Goal: Transaction & Acquisition: Register for event/course

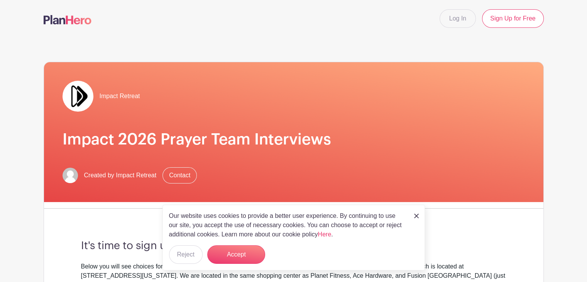
click at [417, 216] on img at bounding box center [416, 215] width 5 height 5
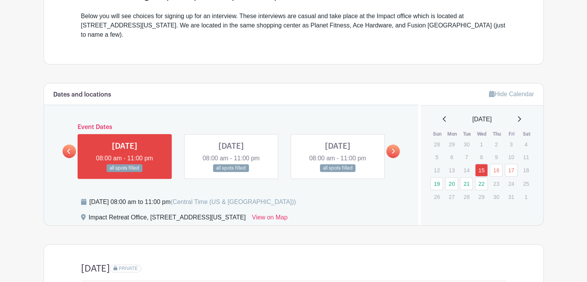
scroll to position [251, 0]
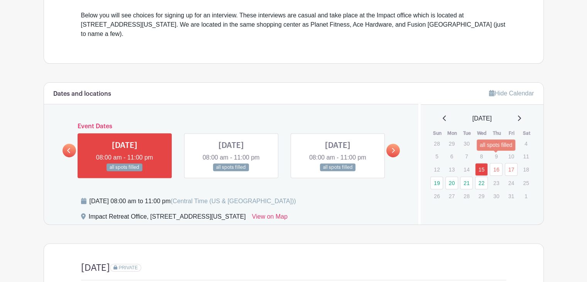
click at [494, 163] on link "16" at bounding box center [495, 169] width 13 height 13
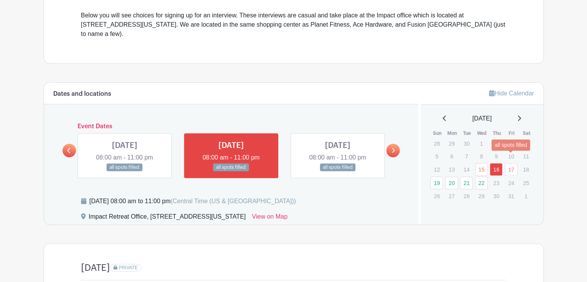
click at [511, 163] on link "17" at bounding box center [510, 169] width 13 height 13
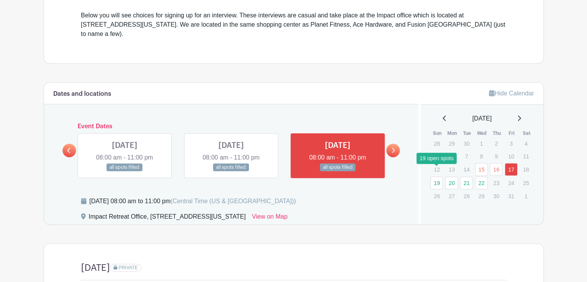
click at [437, 176] on link "19" at bounding box center [436, 182] width 13 height 13
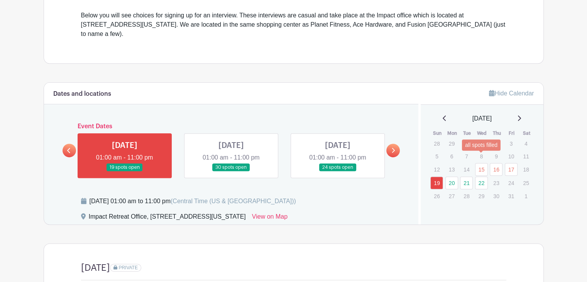
click at [481, 163] on link "15" at bounding box center [481, 169] width 13 height 13
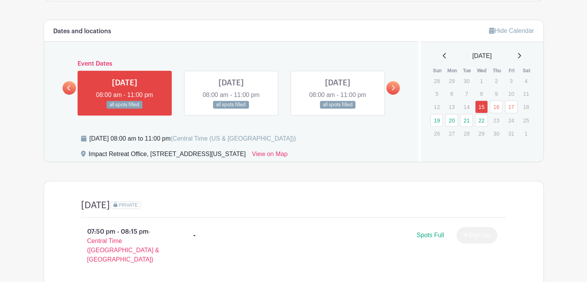
scroll to position [319, 0]
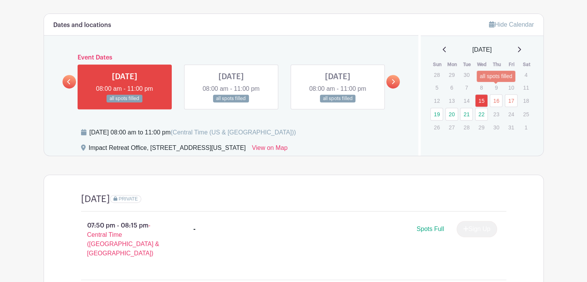
click at [492, 94] on link "16" at bounding box center [495, 100] width 13 height 13
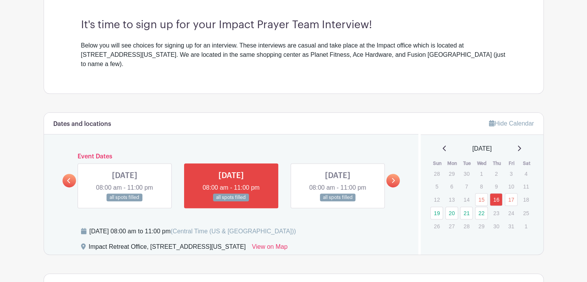
scroll to position [221, 0]
click at [433, 206] on link "19" at bounding box center [436, 212] width 13 height 13
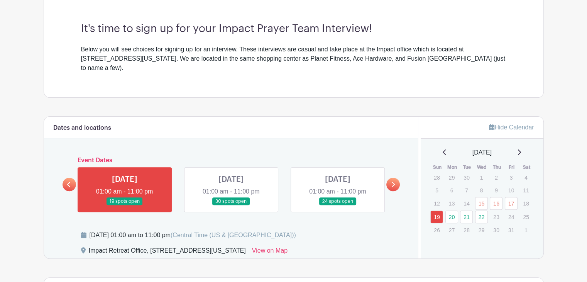
scroll to position [217, 0]
click at [480, 210] on link "22" at bounding box center [481, 216] width 13 height 13
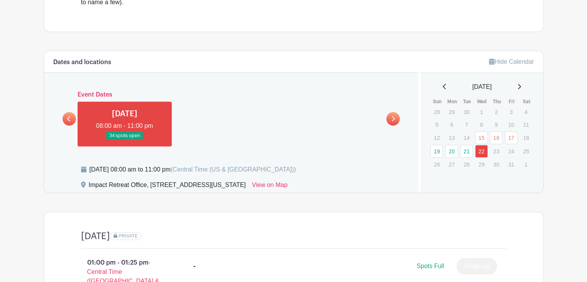
scroll to position [282, 0]
click at [464, 145] on link "21" at bounding box center [466, 151] width 13 height 13
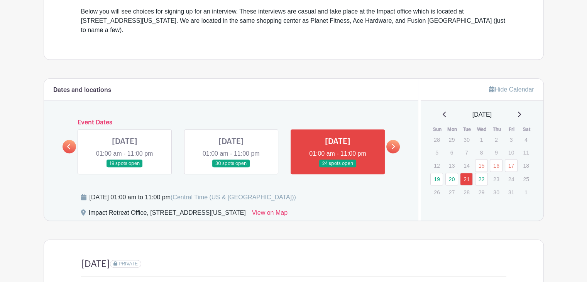
scroll to position [254, 0]
click at [480, 159] on link "15" at bounding box center [481, 165] width 13 height 13
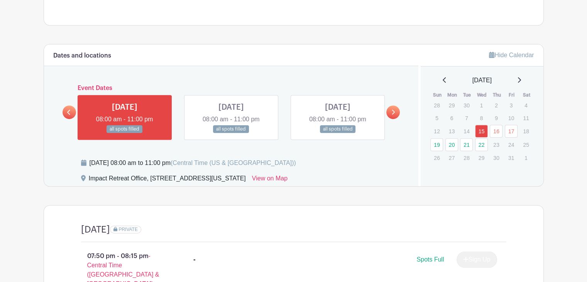
scroll to position [288, 0]
click at [446, 138] on link "20" at bounding box center [451, 144] width 13 height 13
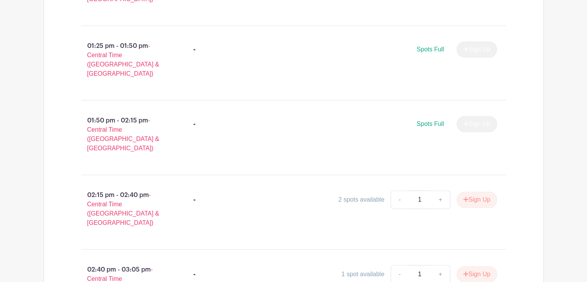
scroll to position [573, 0]
click at [474, 192] on button "Sign Up" at bounding box center [476, 200] width 40 height 16
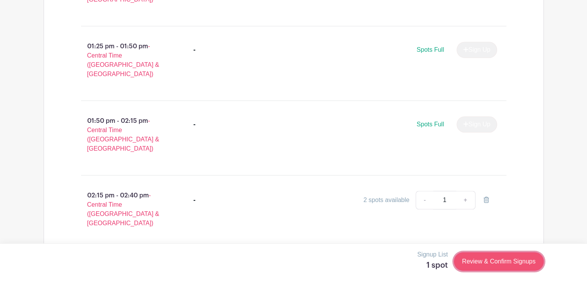
click at [494, 264] on link "Review & Confirm Signups" at bounding box center [498, 261] width 89 height 19
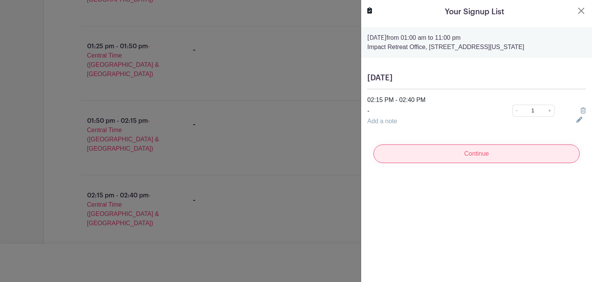
click at [506, 156] on input "Continue" at bounding box center [477, 153] width 206 height 19
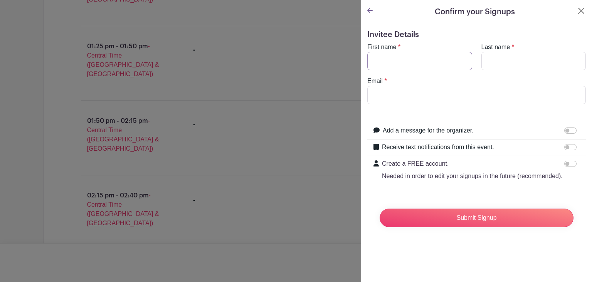
click at [402, 64] on input "First name" at bounding box center [420, 61] width 105 height 19
type input "Kayla"
click at [506, 61] on input "Last name" at bounding box center [534, 61] width 105 height 19
type input "Hrapchak"
click at [461, 96] on input "Email" at bounding box center [477, 95] width 219 height 19
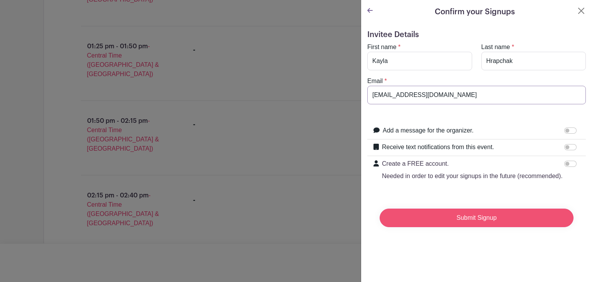
type input "[EMAIL_ADDRESS][DOMAIN_NAME]"
click at [486, 227] on input "Submit Signup" at bounding box center [477, 217] width 194 height 19
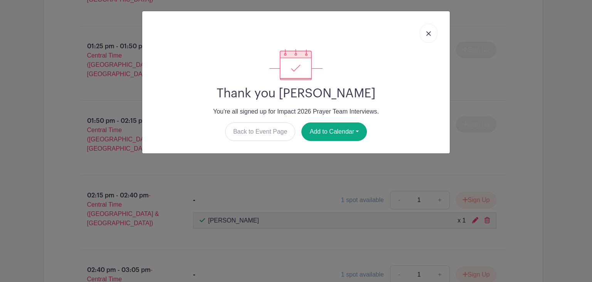
click at [432, 33] on link at bounding box center [429, 33] width 18 height 19
